Goal: Find contact information: Find contact information

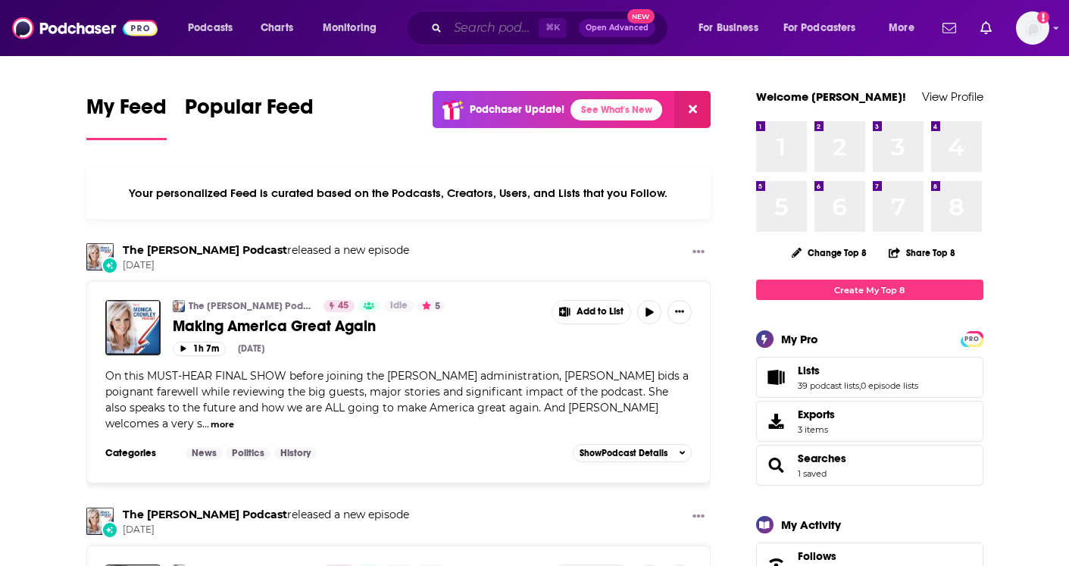
click at [477, 23] on input "Search podcasts, credits, & more..." at bounding box center [493, 28] width 91 height 24
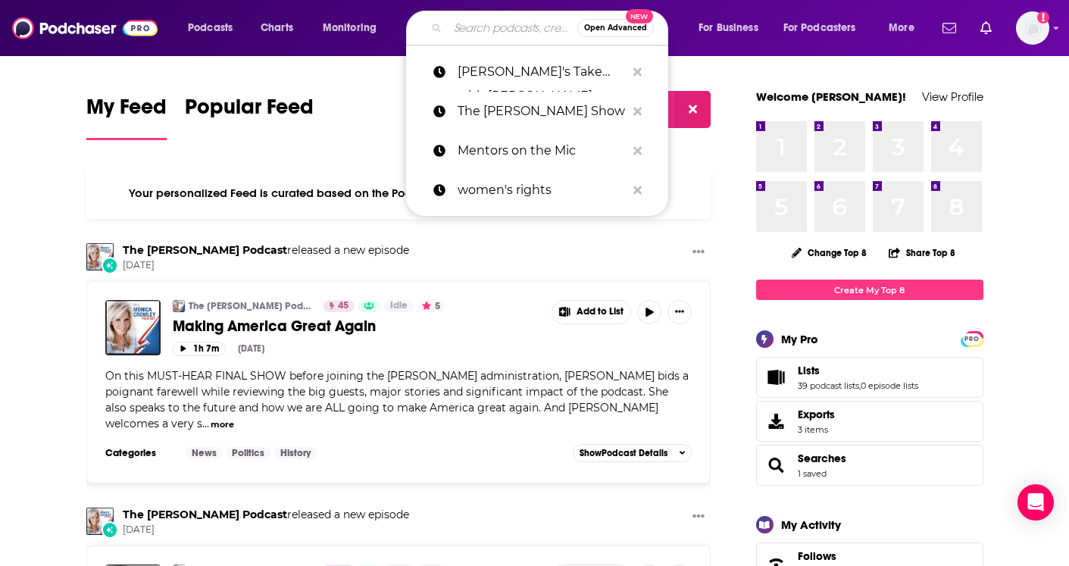
paste input "[PERSON_NAME]"
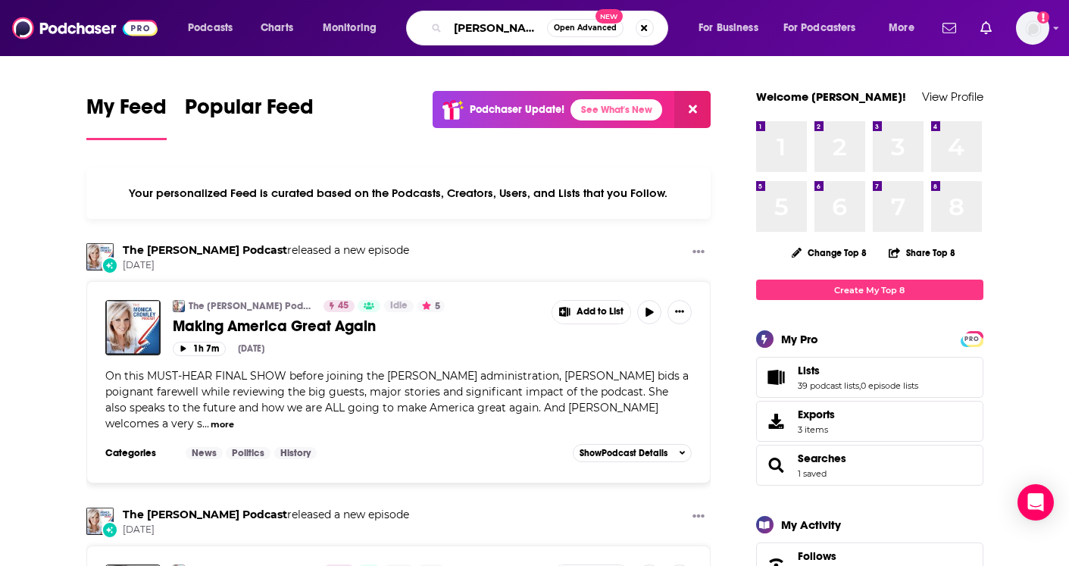
type input "[PERSON_NAME]"
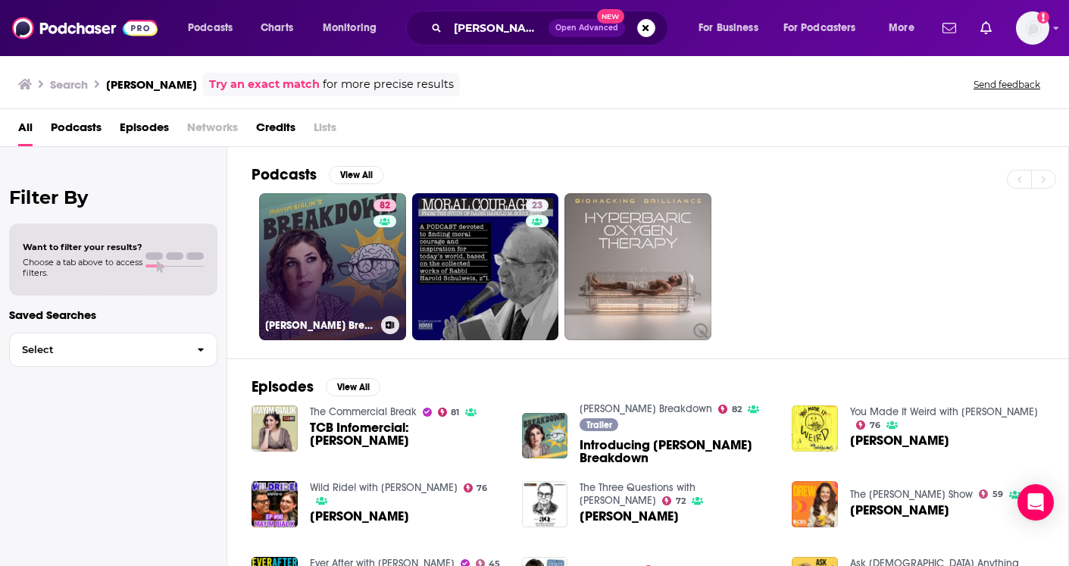
click at [321, 225] on link "82 [PERSON_NAME] Breakdown" at bounding box center [332, 266] width 147 height 147
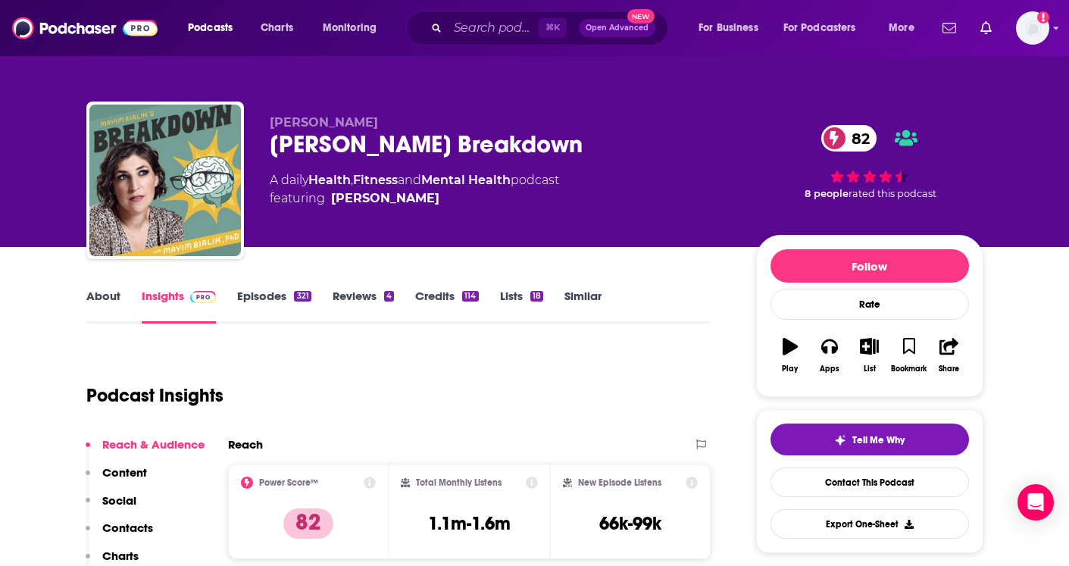
scroll to position [116, 0]
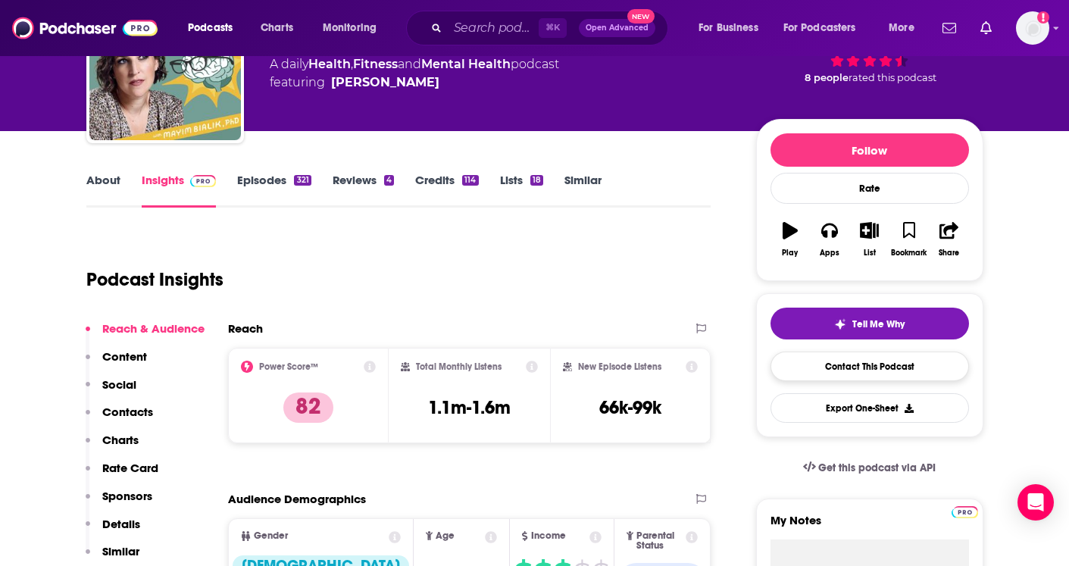
click at [831, 365] on link "Contact This Podcast" at bounding box center [870, 367] width 199 height 30
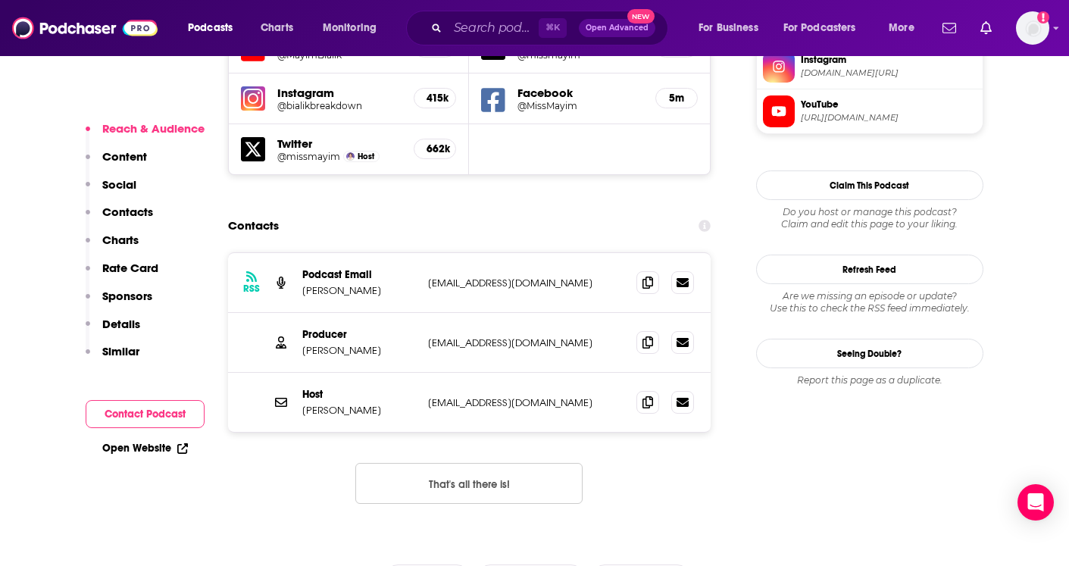
scroll to position [1420, 0]
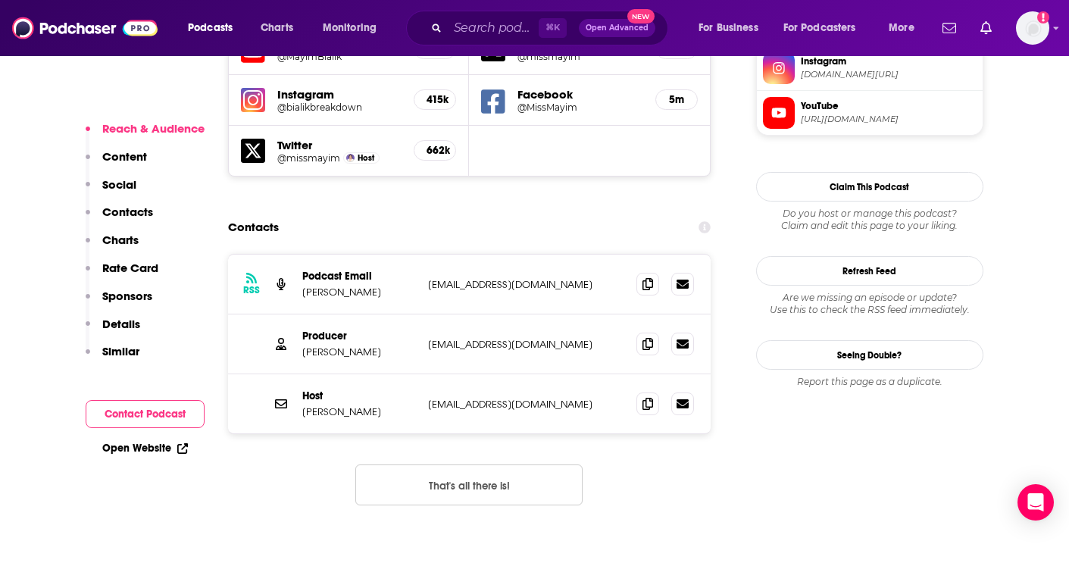
click at [567, 338] on p "[EMAIL_ADDRESS][DOMAIN_NAME]" at bounding box center [526, 344] width 197 height 13
drag, startPoint x: 567, startPoint y: 272, endPoint x: 427, endPoint y: 273, distance: 139.5
click at [428, 338] on p "[EMAIL_ADDRESS][DOMAIN_NAME]" at bounding box center [526, 344] width 197 height 13
click at [647, 337] on icon at bounding box center [648, 343] width 11 height 12
click at [650, 397] on icon at bounding box center [648, 403] width 11 height 12
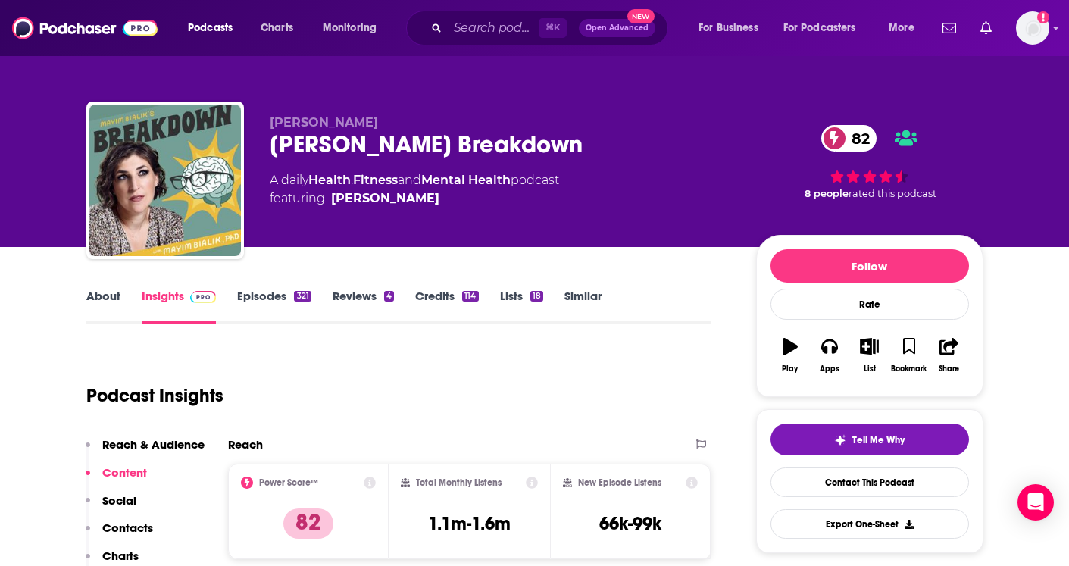
scroll to position [0, 0]
click at [289, 127] on span "[PERSON_NAME]" at bounding box center [324, 122] width 108 height 14
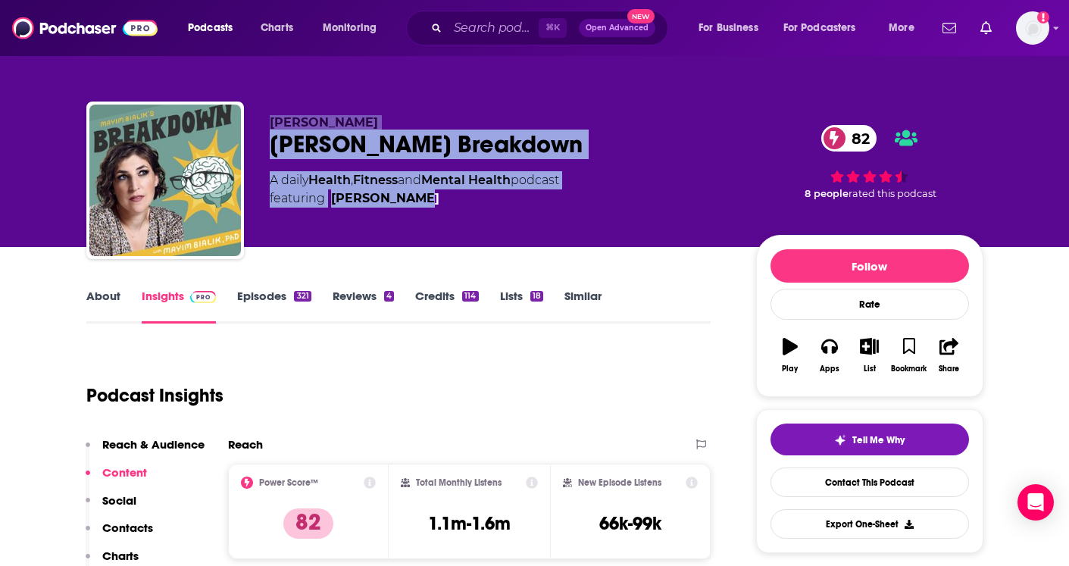
drag, startPoint x: 289, startPoint y: 127, endPoint x: 405, endPoint y: 196, distance: 136.0
click at [405, 196] on div "[PERSON_NAME] [PERSON_NAME] Breakdown 82 A daily Health , Fitness and Mental He…" at bounding box center [501, 175] width 462 height 121
copy div "[PERSON_NAME] [PERSON_NAME] Breakdown 82 A daily Health , Fitness and Mental He…"
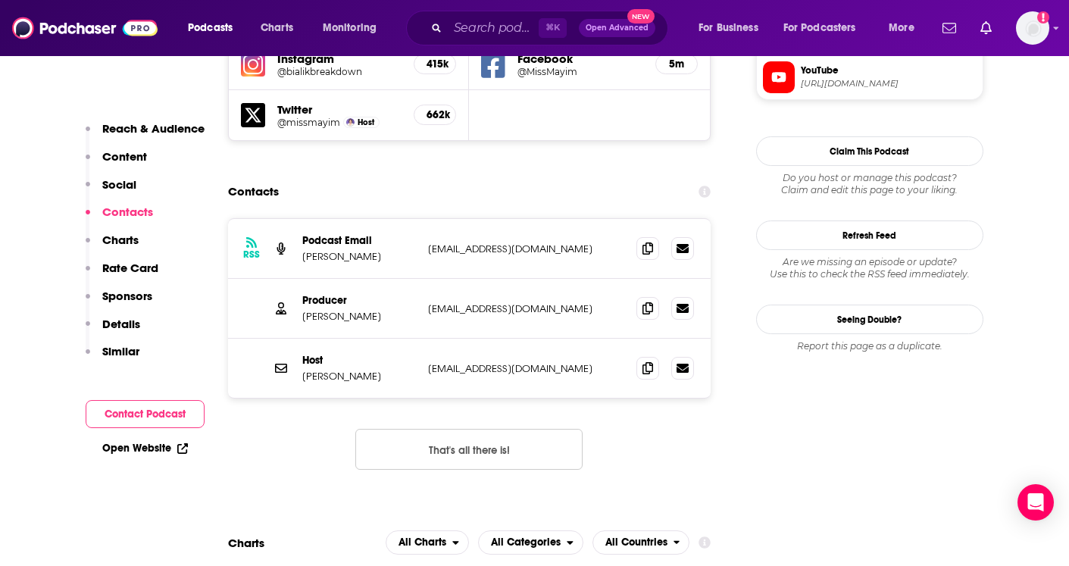
scroll to position [1460, 0]
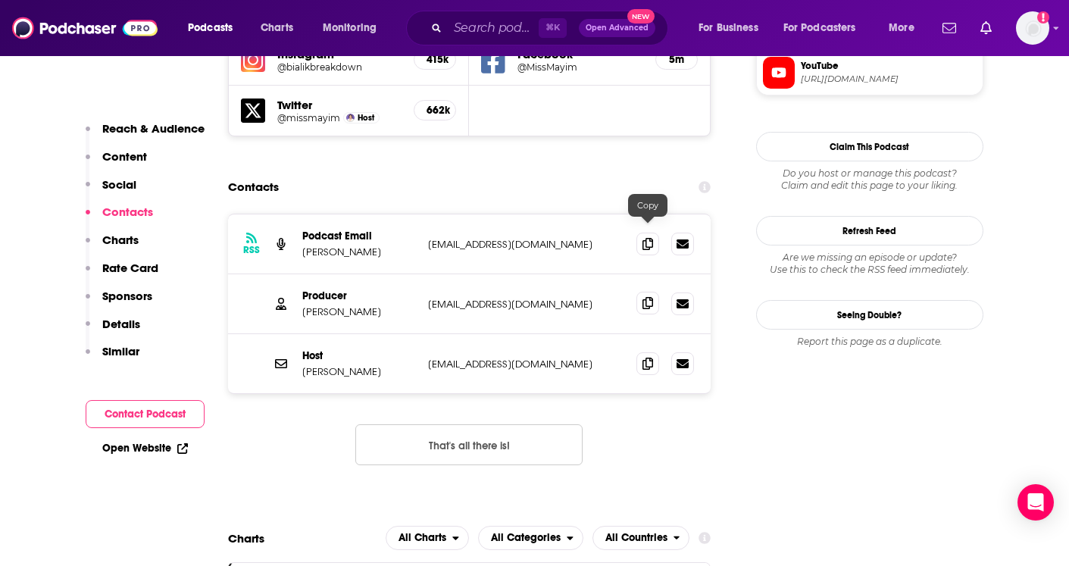
click at [651, 297] on icon at bounding box center [648, 303] width 11 height 12
click at [646, 357] on icon at bounding box center [648, 363] width 11 height 12
click at [650, 297] on icon at bounding box center [648, 303] width 11 height 12
click at [315, 305] on p "[PERSON_NAME]" at bounding box center [359, 311] width 114 height 13
drag, startPoint x: 315, startPoint y: 242, endPoint x: 355, endPoint y: 243, distance: 40.2
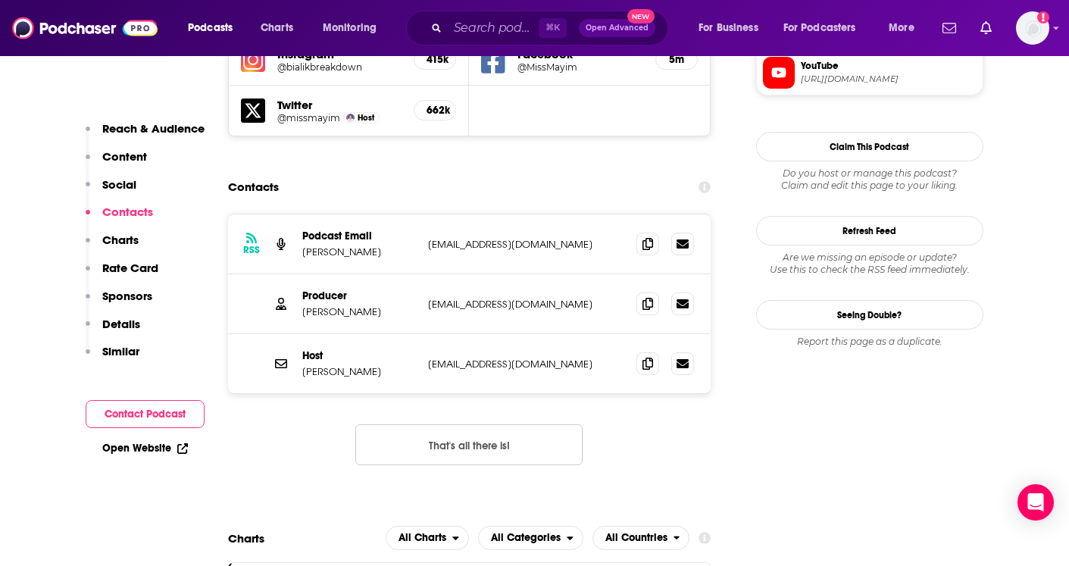
click at [355, 305] on p "[PERSON_NAME]" at bounding box center [359, 311] width 114 height 13
copy p "[PERSON_NAME]"
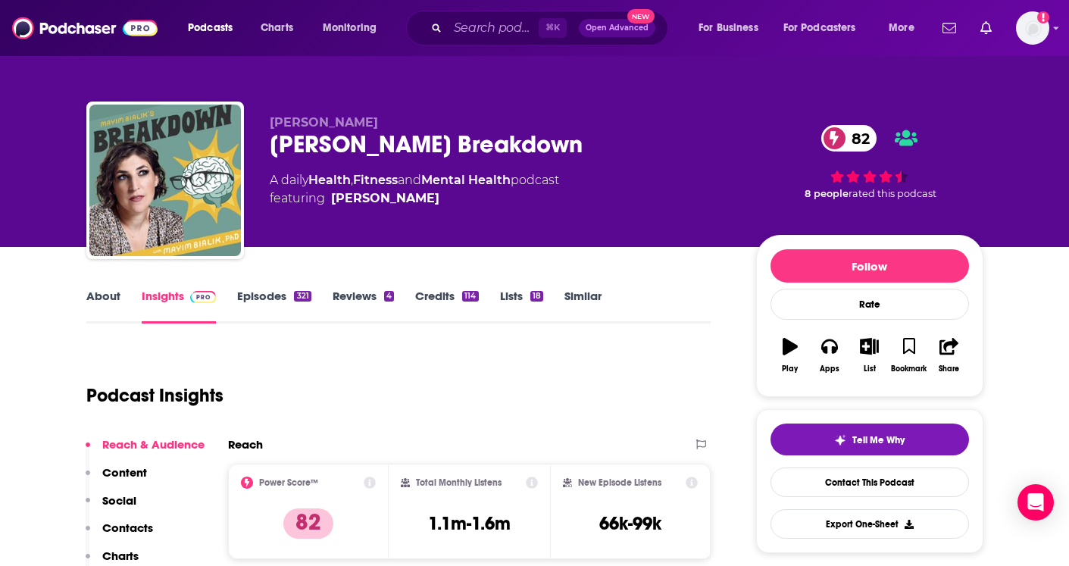
scroll to position [0, 0]
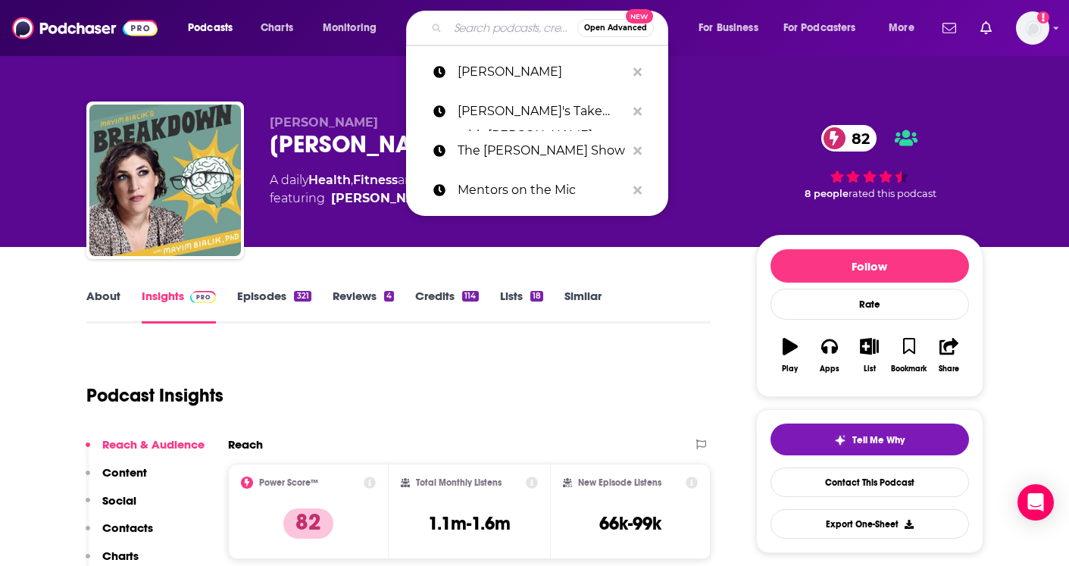
click at [477, 31] on input "Search podcasts, credits, & more..." at bounding box center [513, 28] width 130 height 24
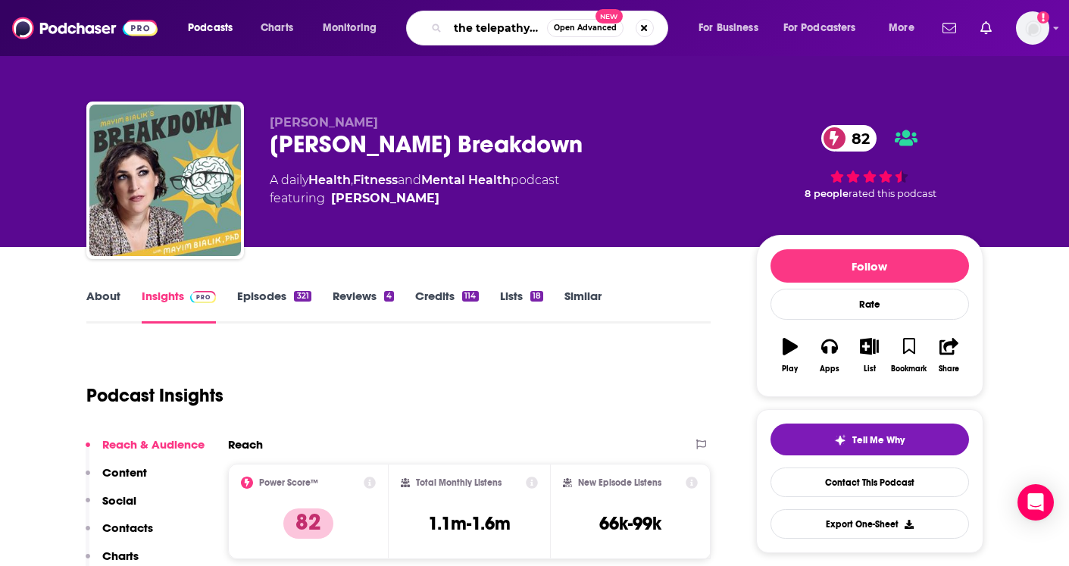
type input "the telepathy tapes"
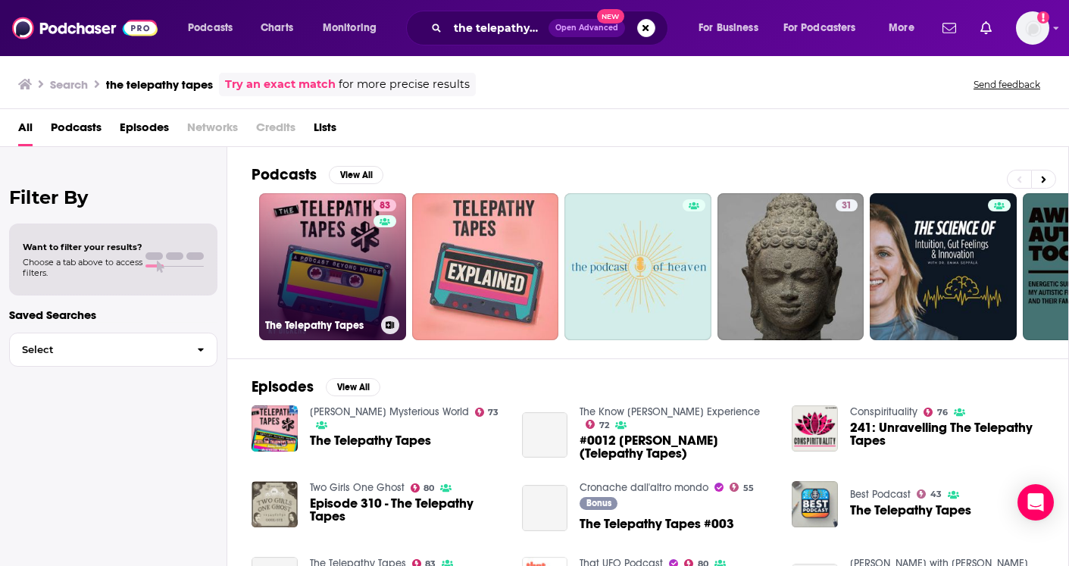
click at [315, 250] on link "83 The Telepathy Tapes" at bounding box center [332, 266] width 147 height 147
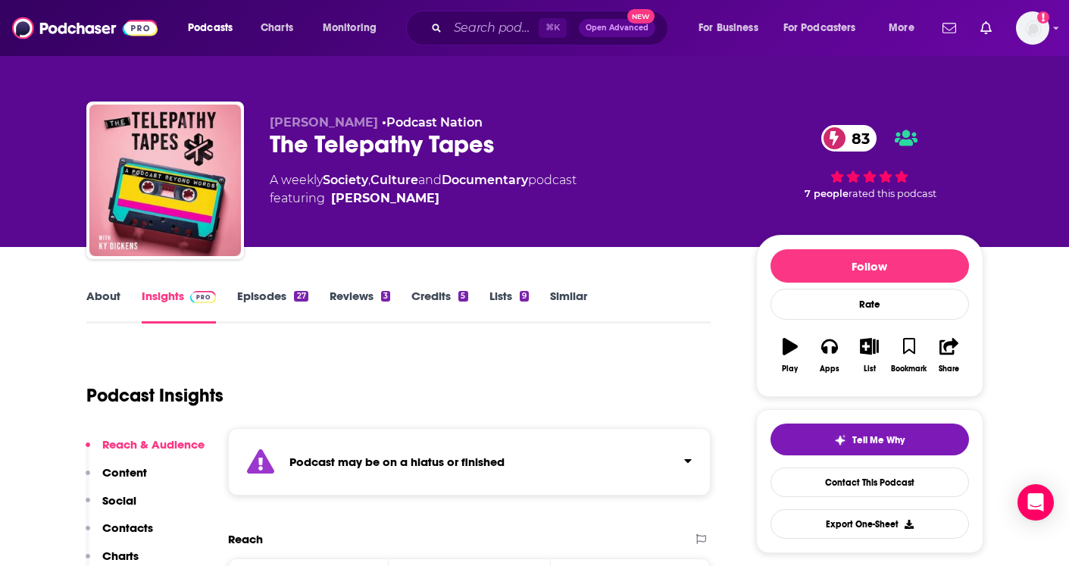
click at [273, 124] on span "[PERSON_NAME]" at bounding box center [324, 122] width 108 height 14
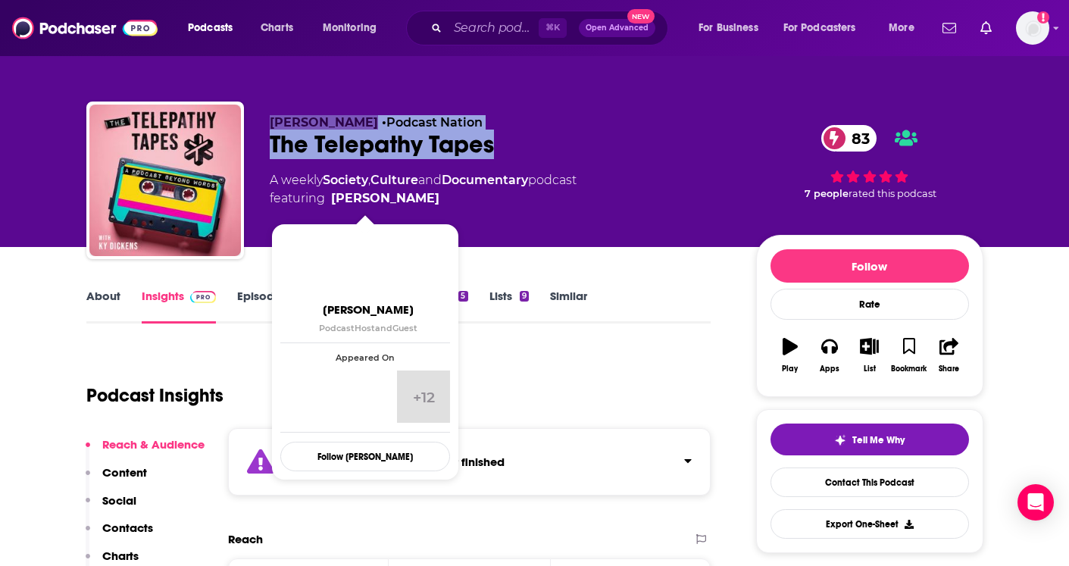
drag, startPoint x: 273, startPoint y: 124, endPoint x: 398, endPoint y: 197, distance: 145.1
click at [398, 197] on div "[PERSON_NAME] • Podcast Nation The Telepathy Tapes 83 A weekly Society , Cultur…" at bounding box center [501, 175] width 462 height 121
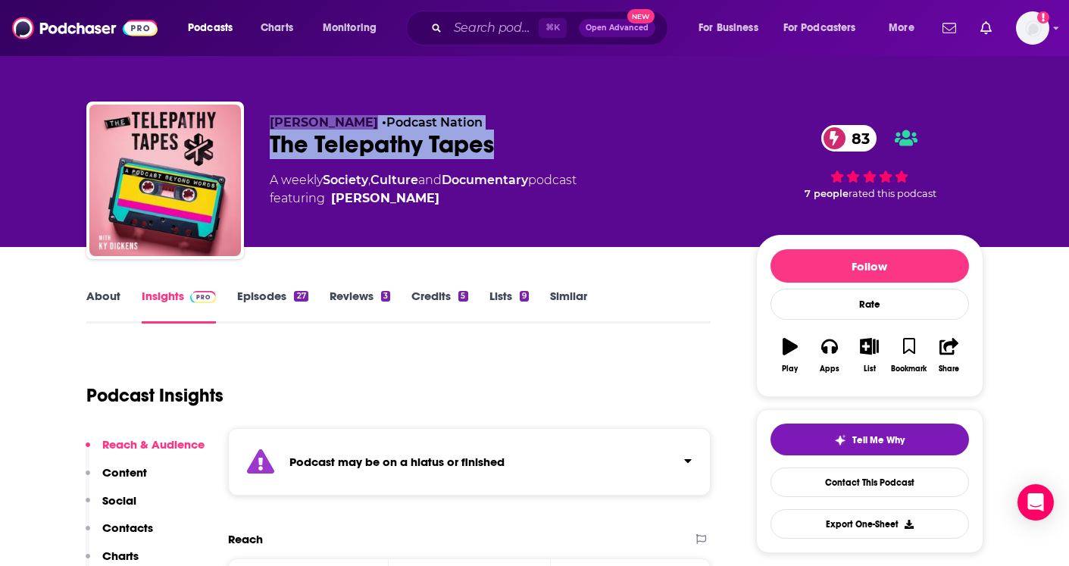
copy div "[PERSON_NAME] • Podcast Nation The Telepathy Tapes 83"
